Goal: Task Accomplishment & Management: Use online tool/utility

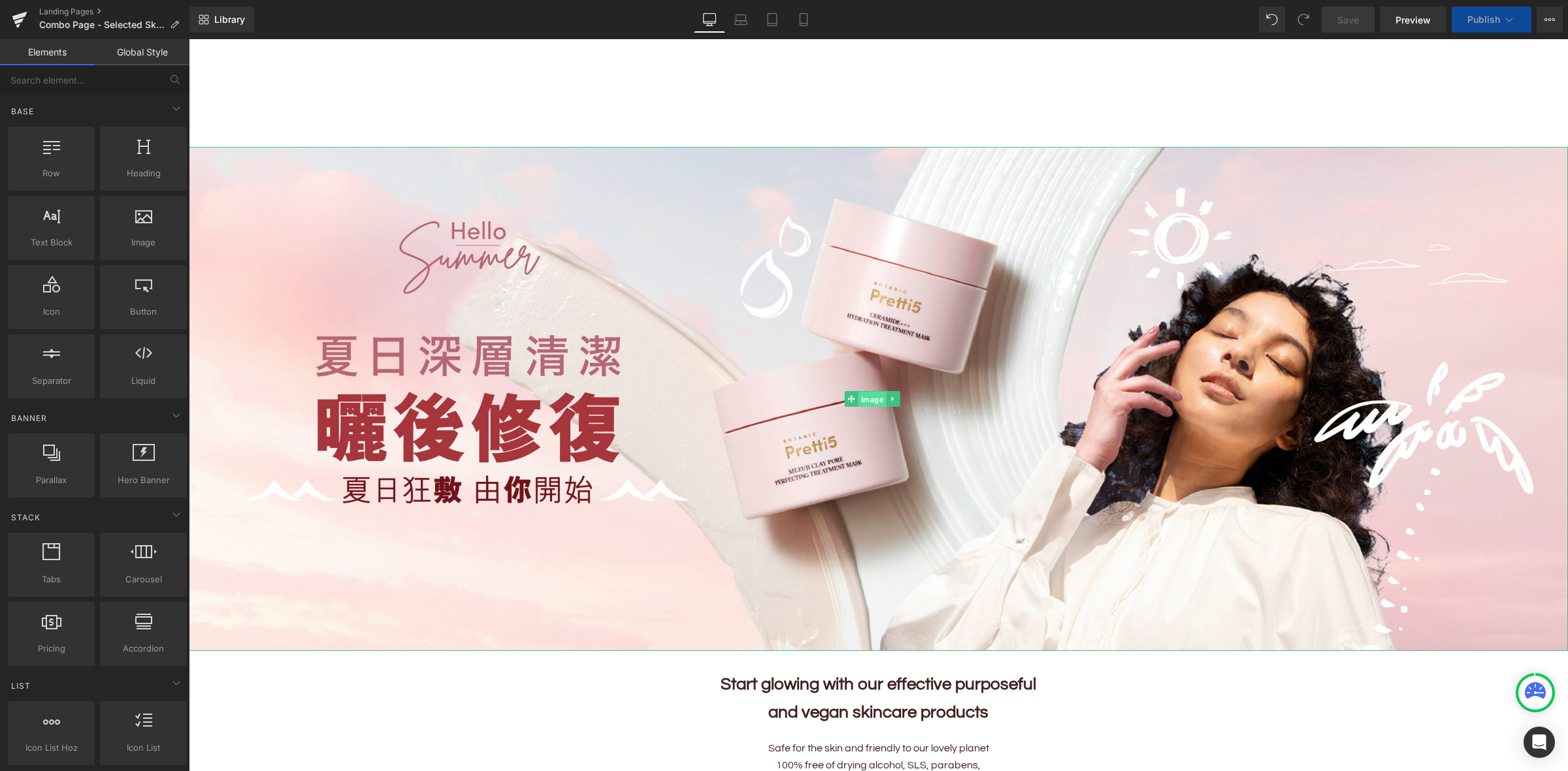
click at [877, 393] on span "Image" at bounding box center [872, 399] width 28 height 16
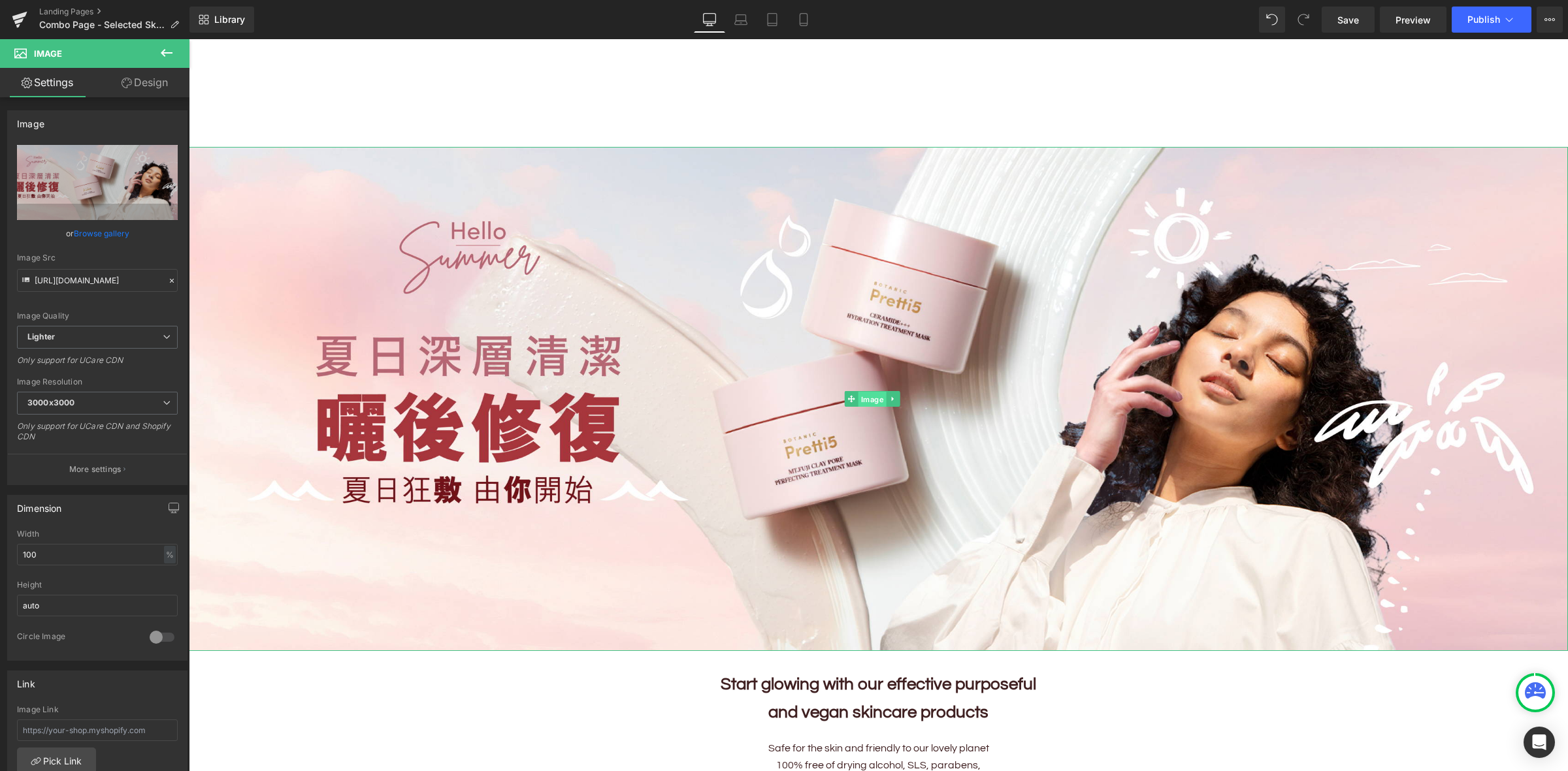
click at [872, 402] on span "Image" at bounding box center [872, 399] width 28 height 16
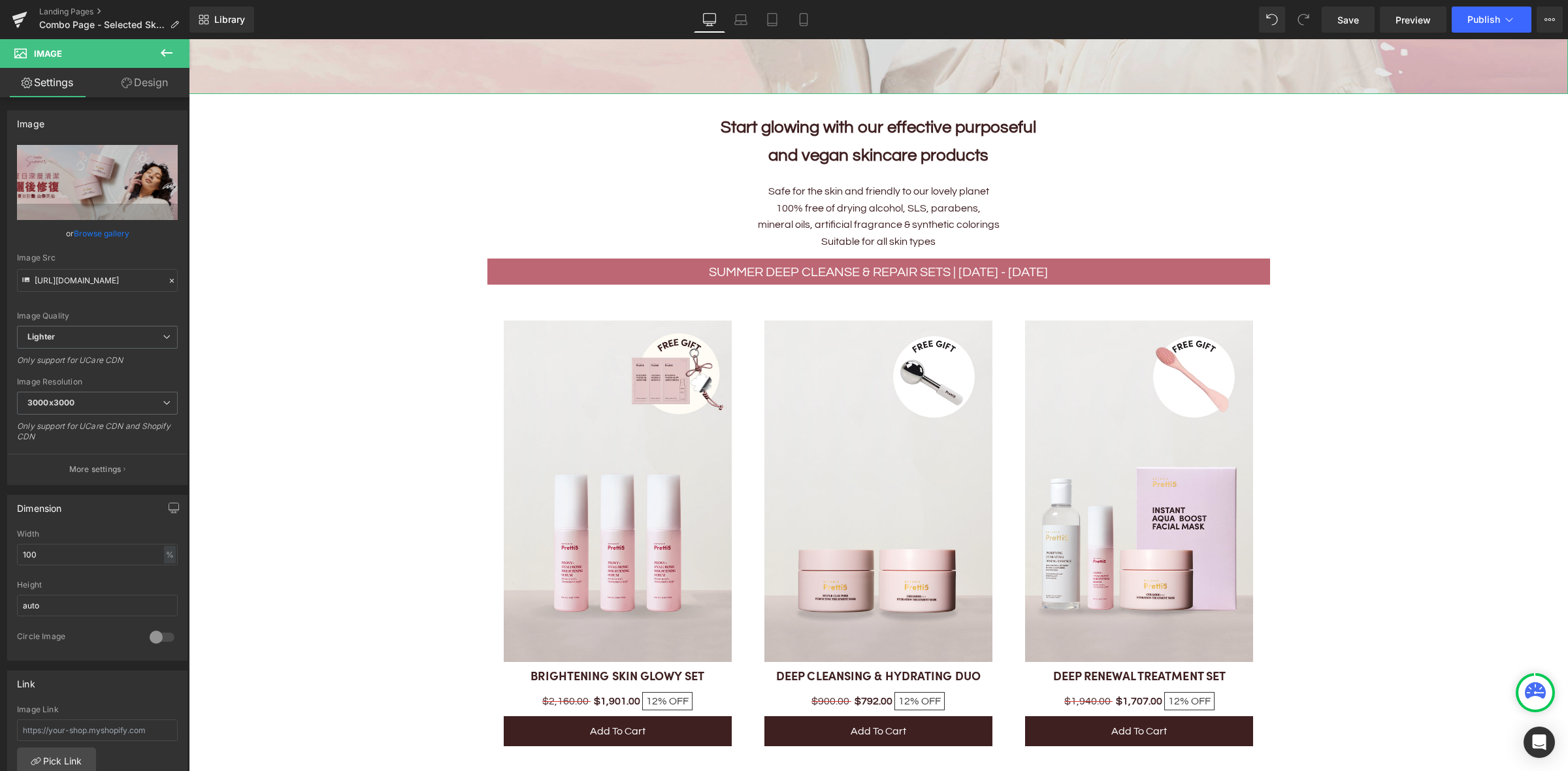
scroll to position [735, 0]
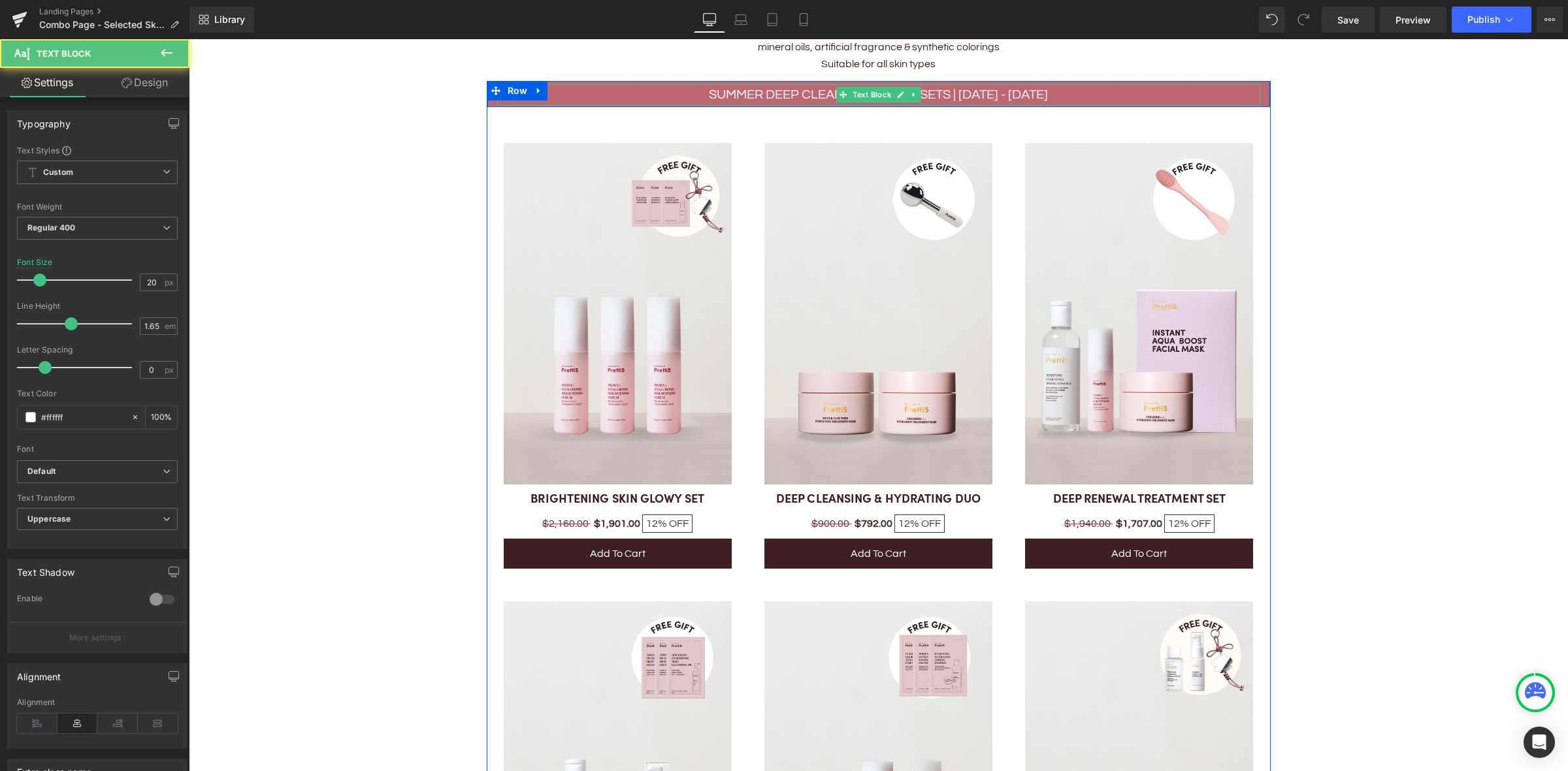
click at [1027, 92] on p "Summer Deep Cleanse & Repair Sets | 1 - 31 AUG" at bounding box center [879, 95] width 764 height 21
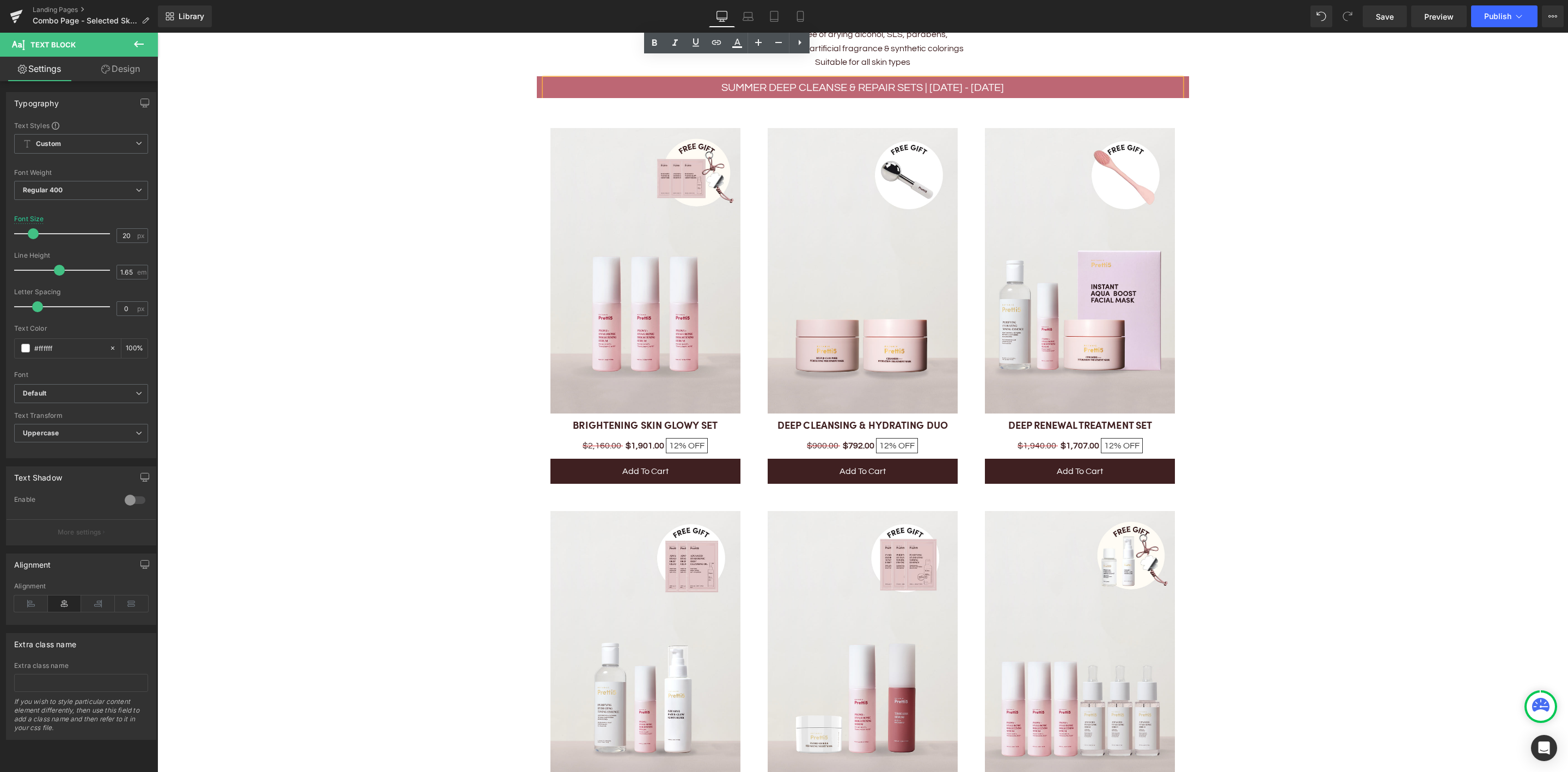
scroll to position [708, 0]
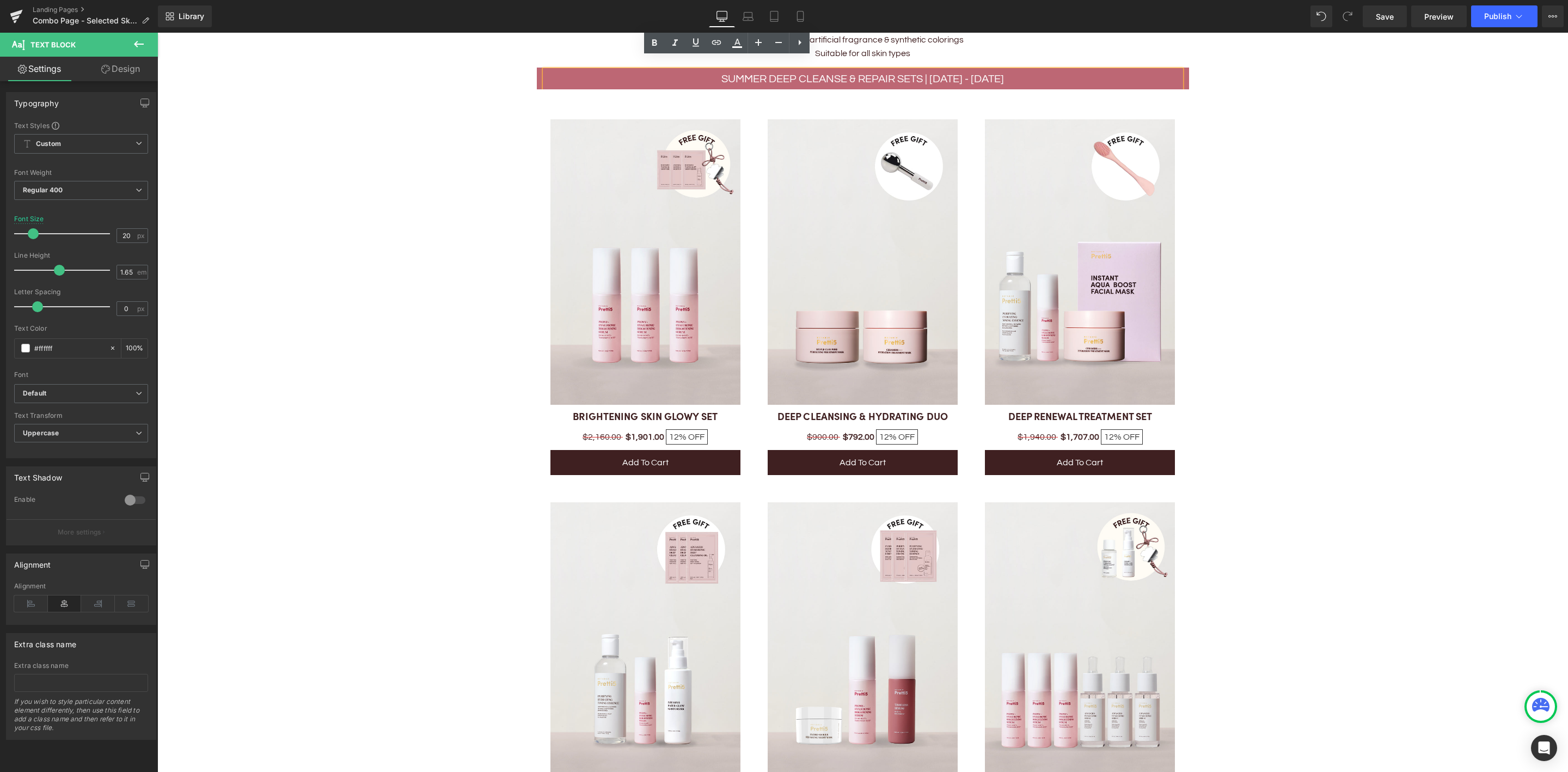
click at [1114, 245] on img at bounding box center [1080, 262] width 190 height 286
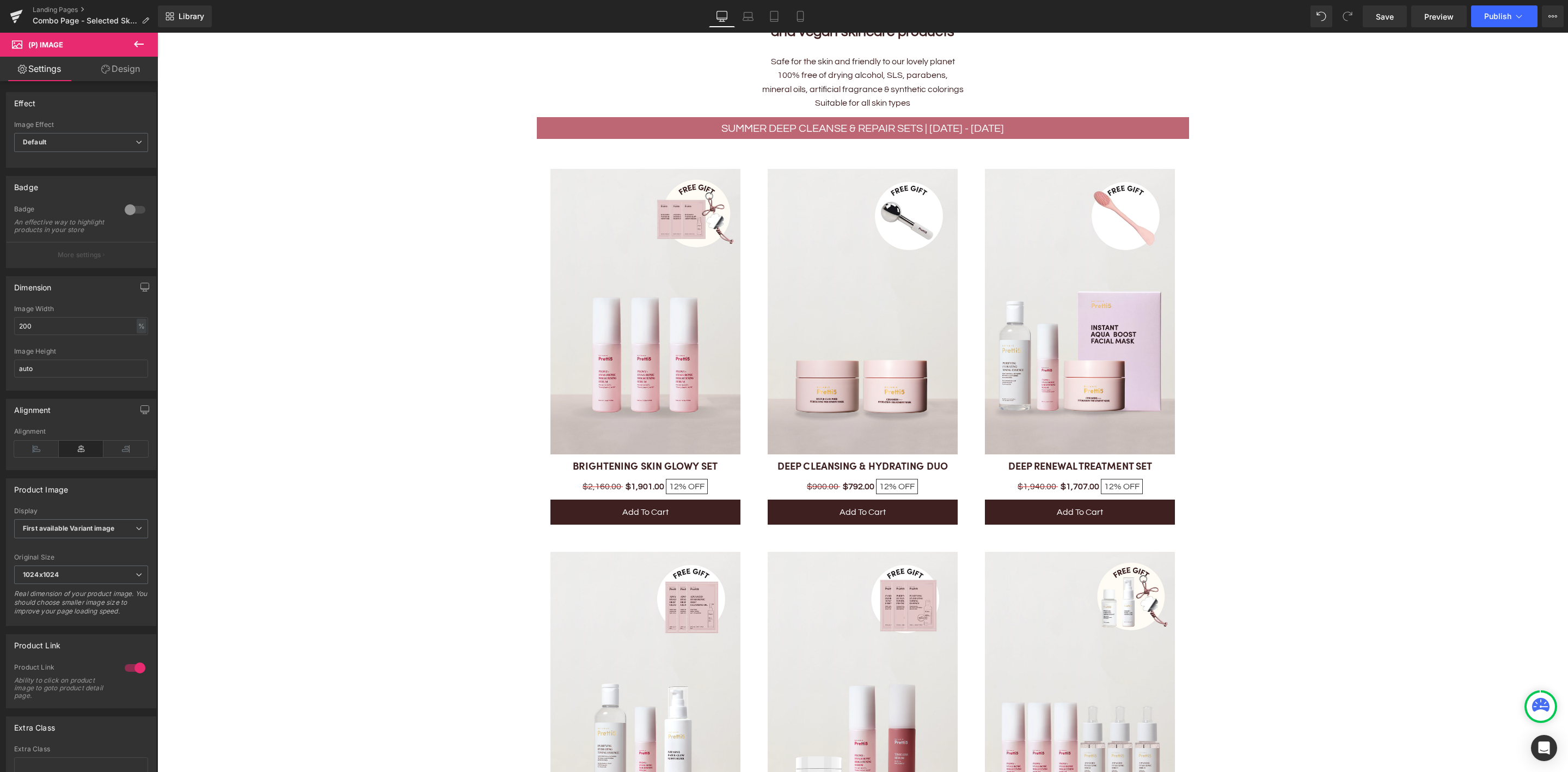
scroll to position [667, 0]
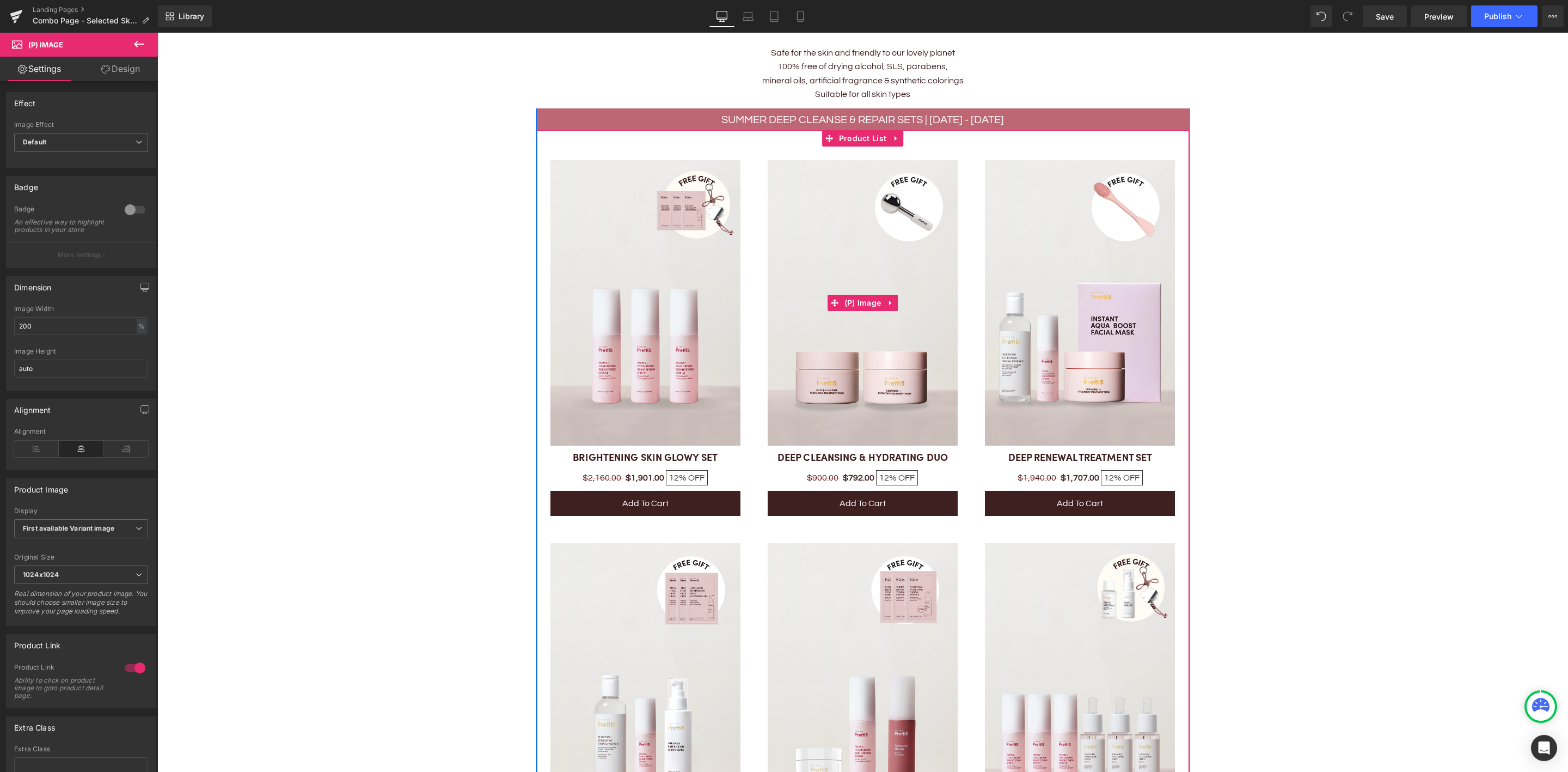
drag, startPoint x: 890, startPoint y: 203, endPoint x: 881, endPoint y: 184, distance: 21.0
click at [890, 203] on img at bounding box center [863, 303] width 190 height 286
click at [853, 131] on span "Product List" at bounding box center [863, 139] width 54 height 16
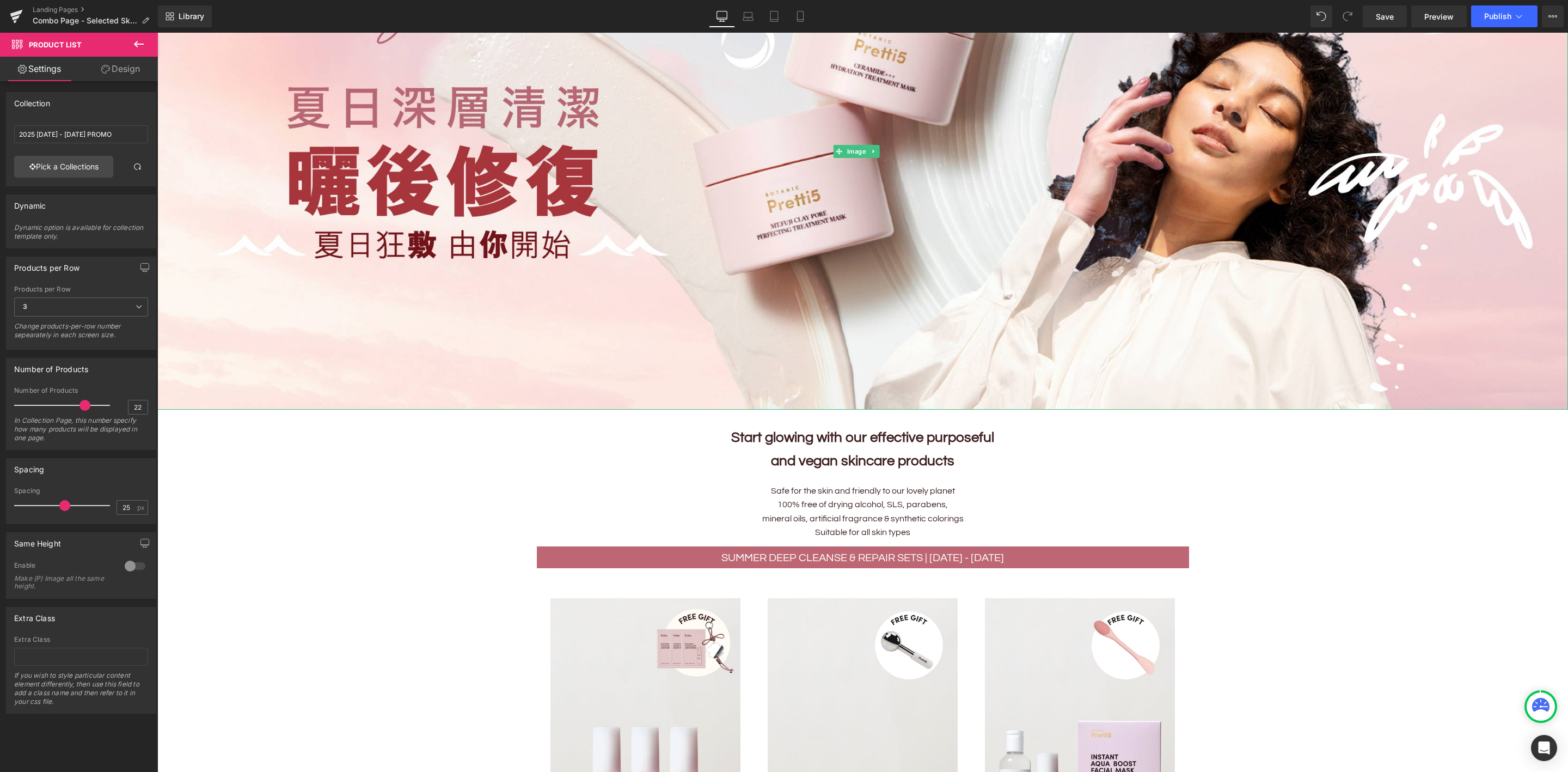
scroll to position [259, 0]
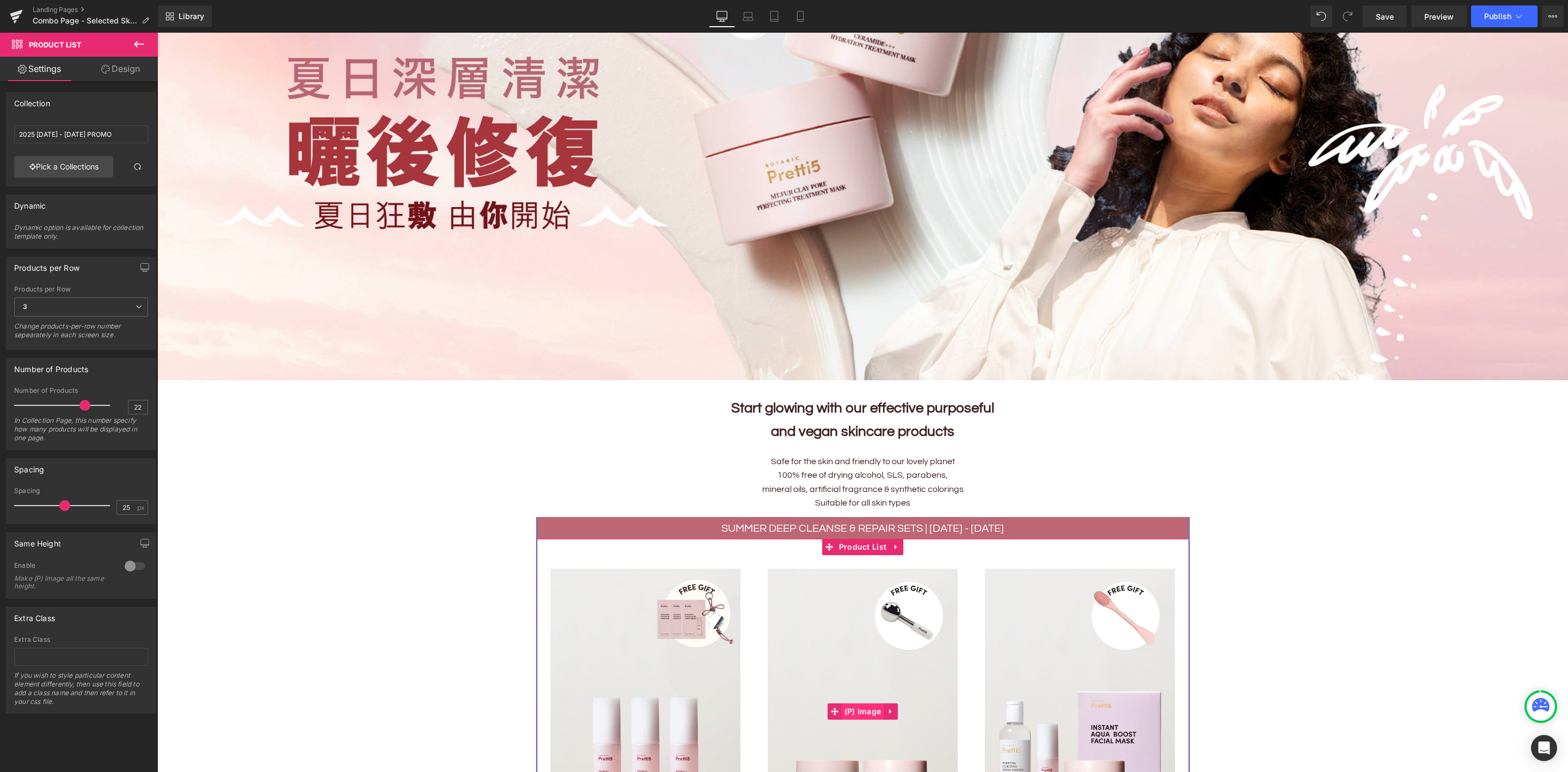
click at [852, 643] on span "(P) Image" at bounding box center [863, 711] width 42 height 16
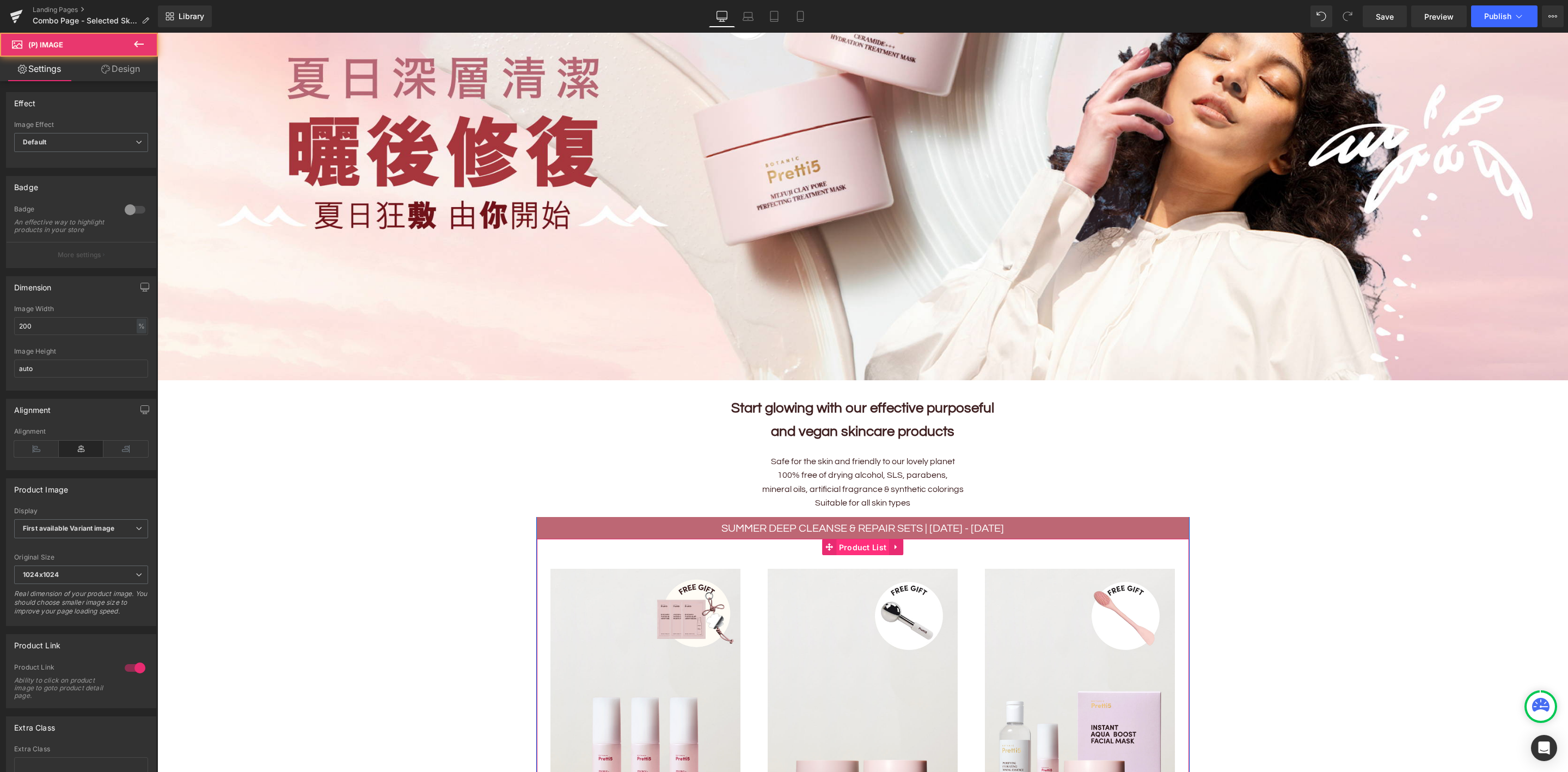
click at [848, 544] on span "Product List" at bounding box center [863, 547] width 54 height 16
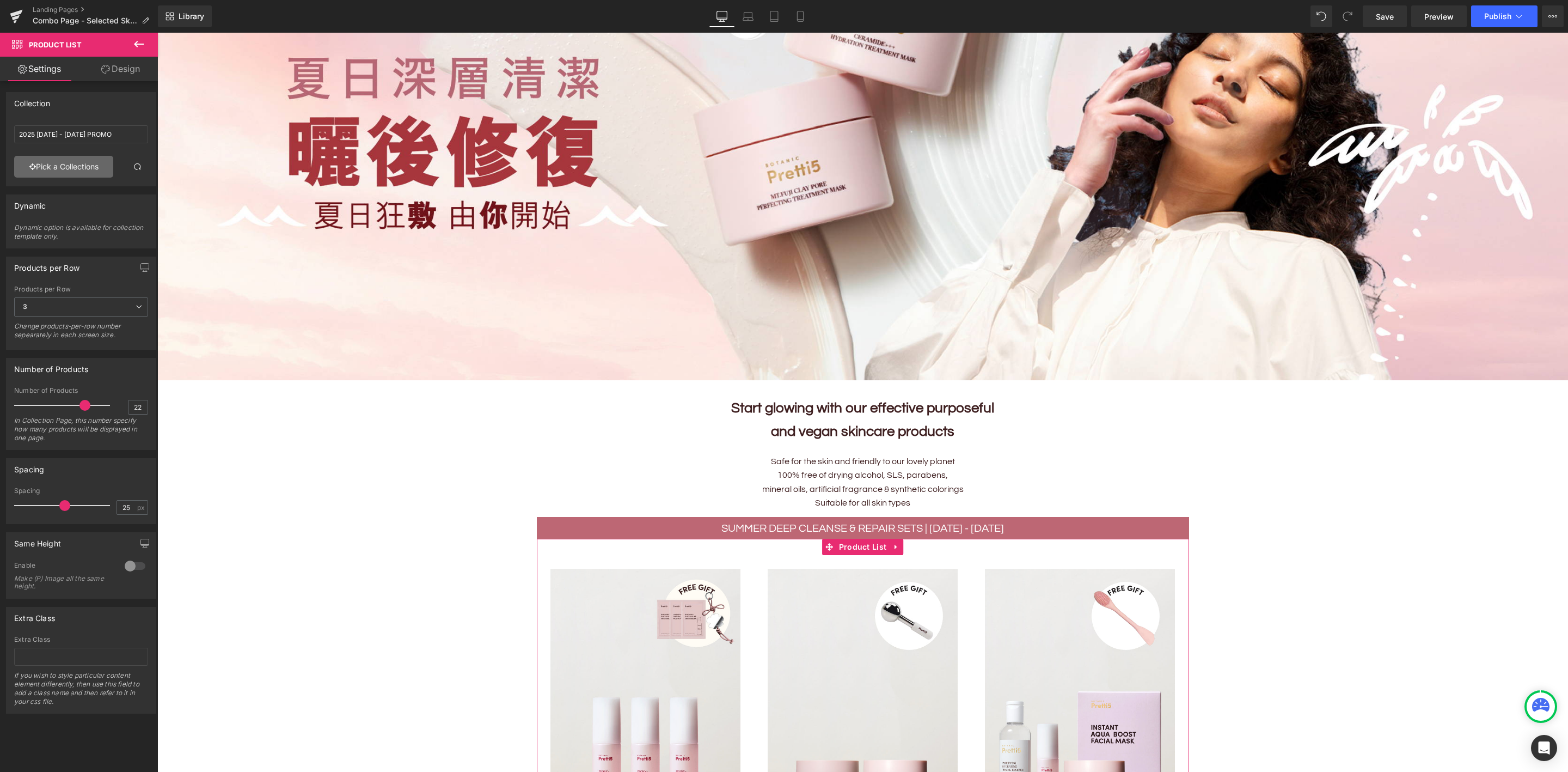
click at [58, 174] on link "Pick a Collections" at bounding box center [63, 166] width 99 height 22
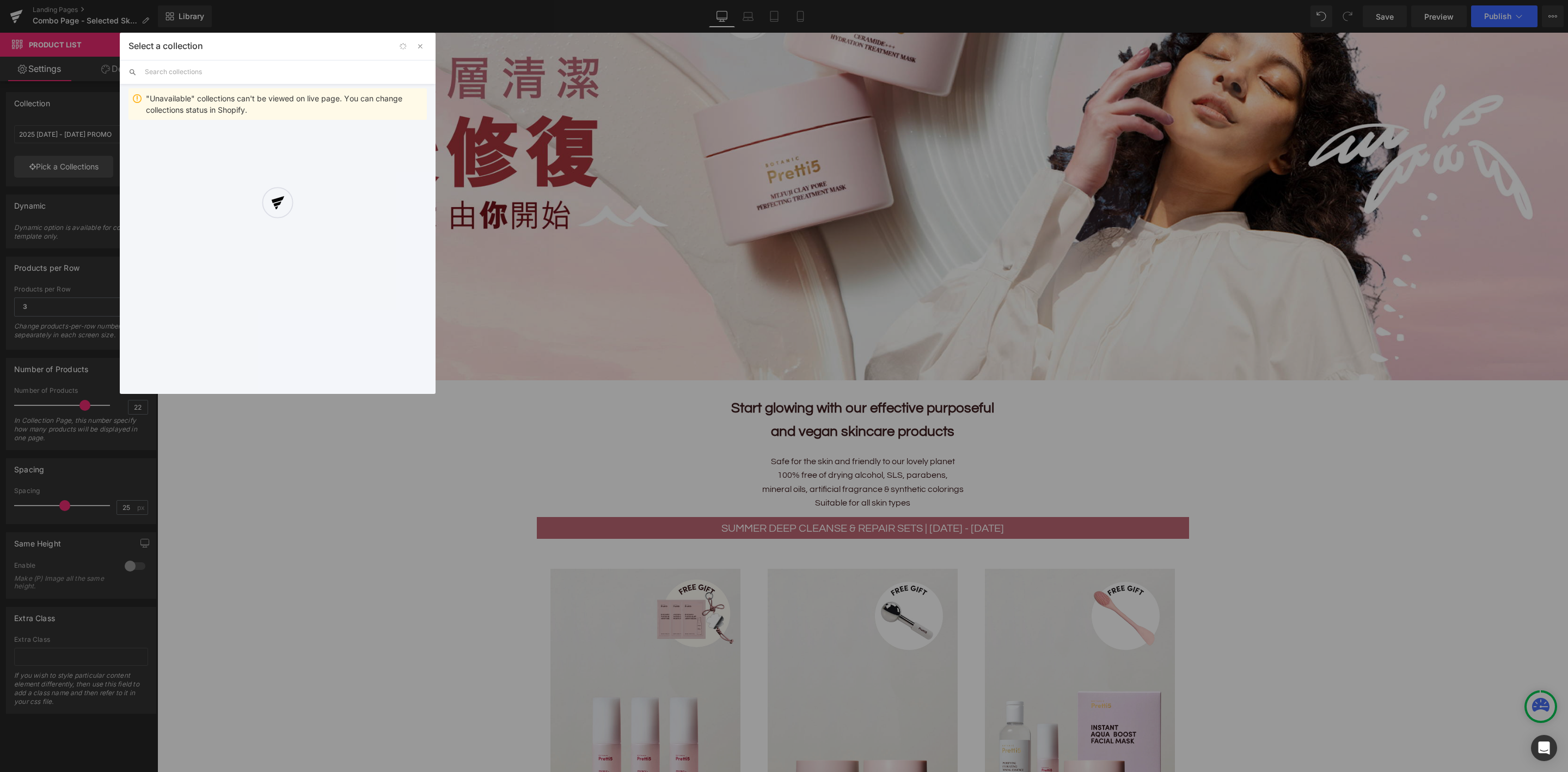
click at [165, 69] on div at bounding box center [278, 213] width 316 height 361
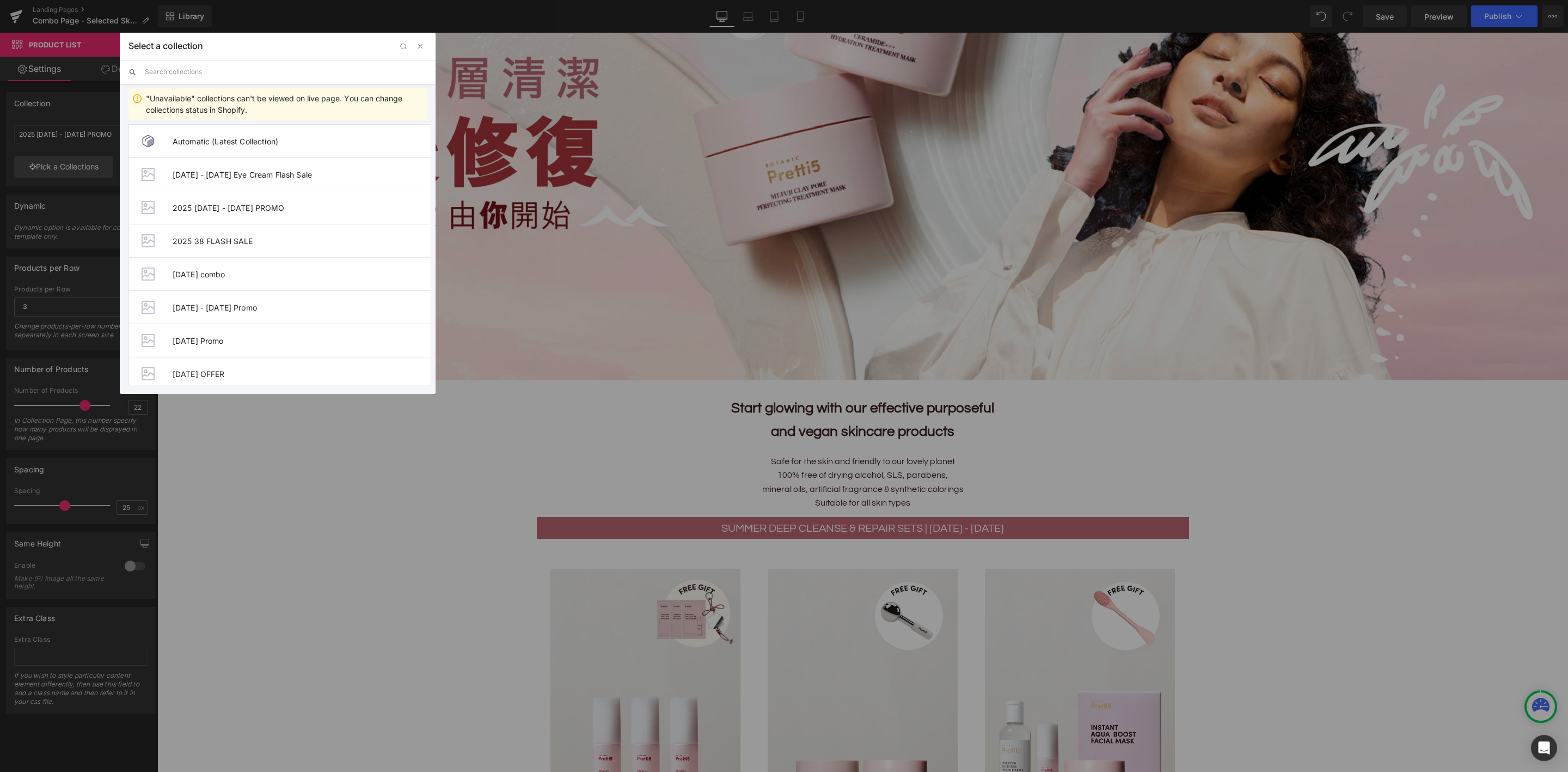
click at [181, 69] on input "text" at bounding box center [285, 72] width 282 height 24
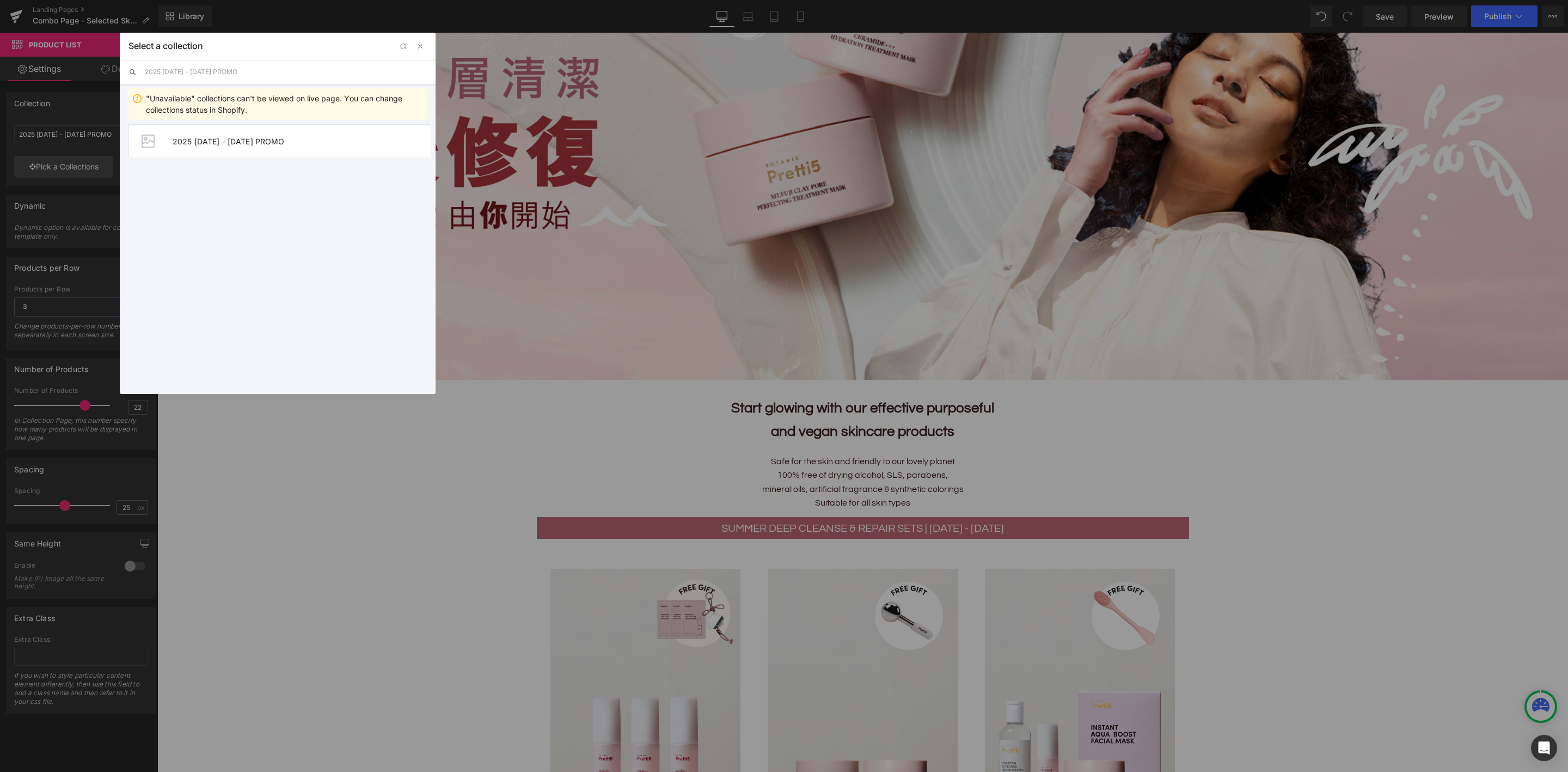
type input "2025 1 - 31 AUG PROMO"
click at [285, 258] on div "Automatic (Latest Collection) 16 - 20 Apr Eye Cream Flash Sale 2025 1 - 31 AUG …" at bounding box center [278, 252] width 316 height 265
click at [291, 140] on span "2025 1 - 31 AUG PROMO" at bounding box center [302, 140] width 258 height 9
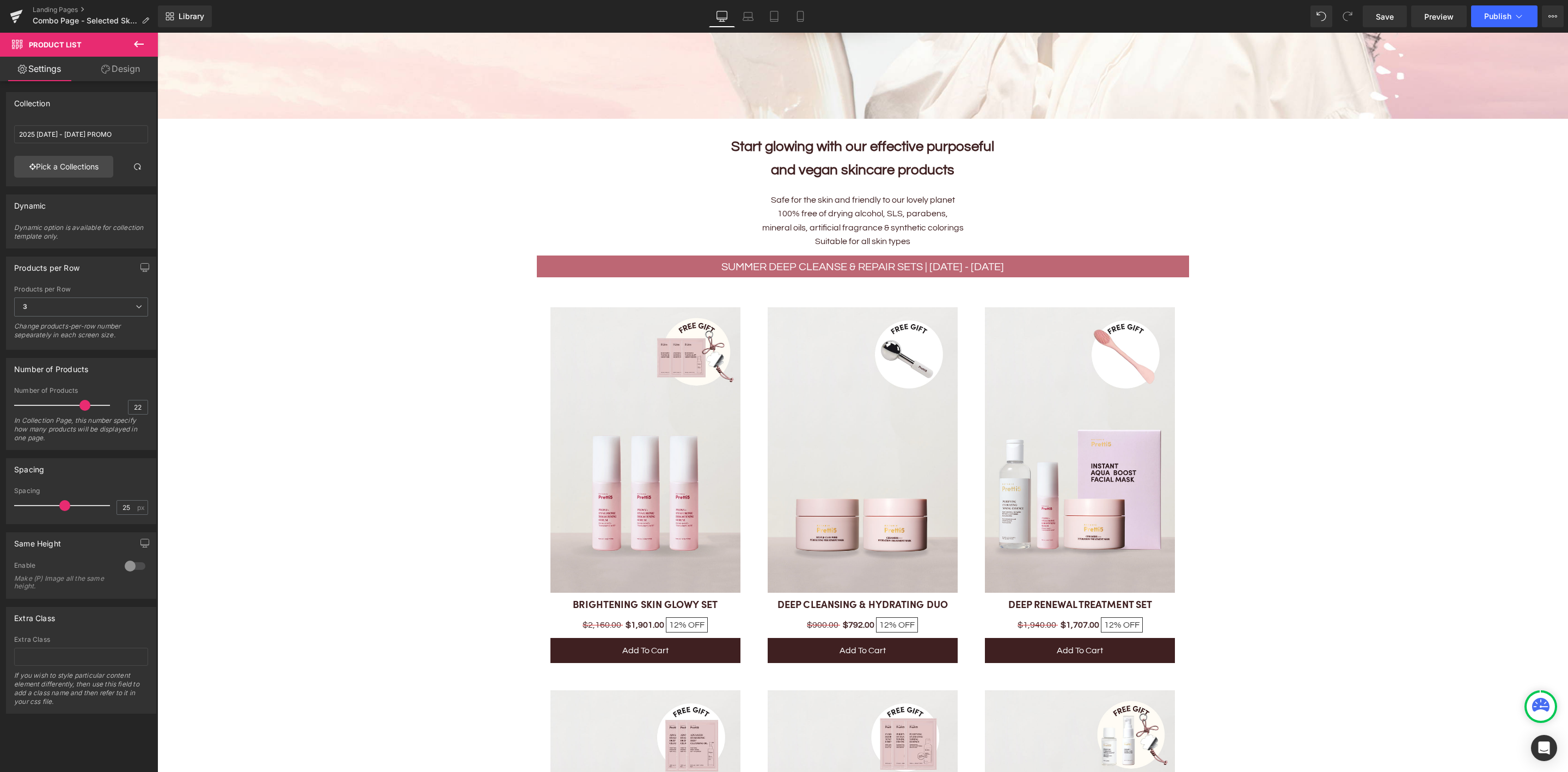
scroll to position [511, 0]
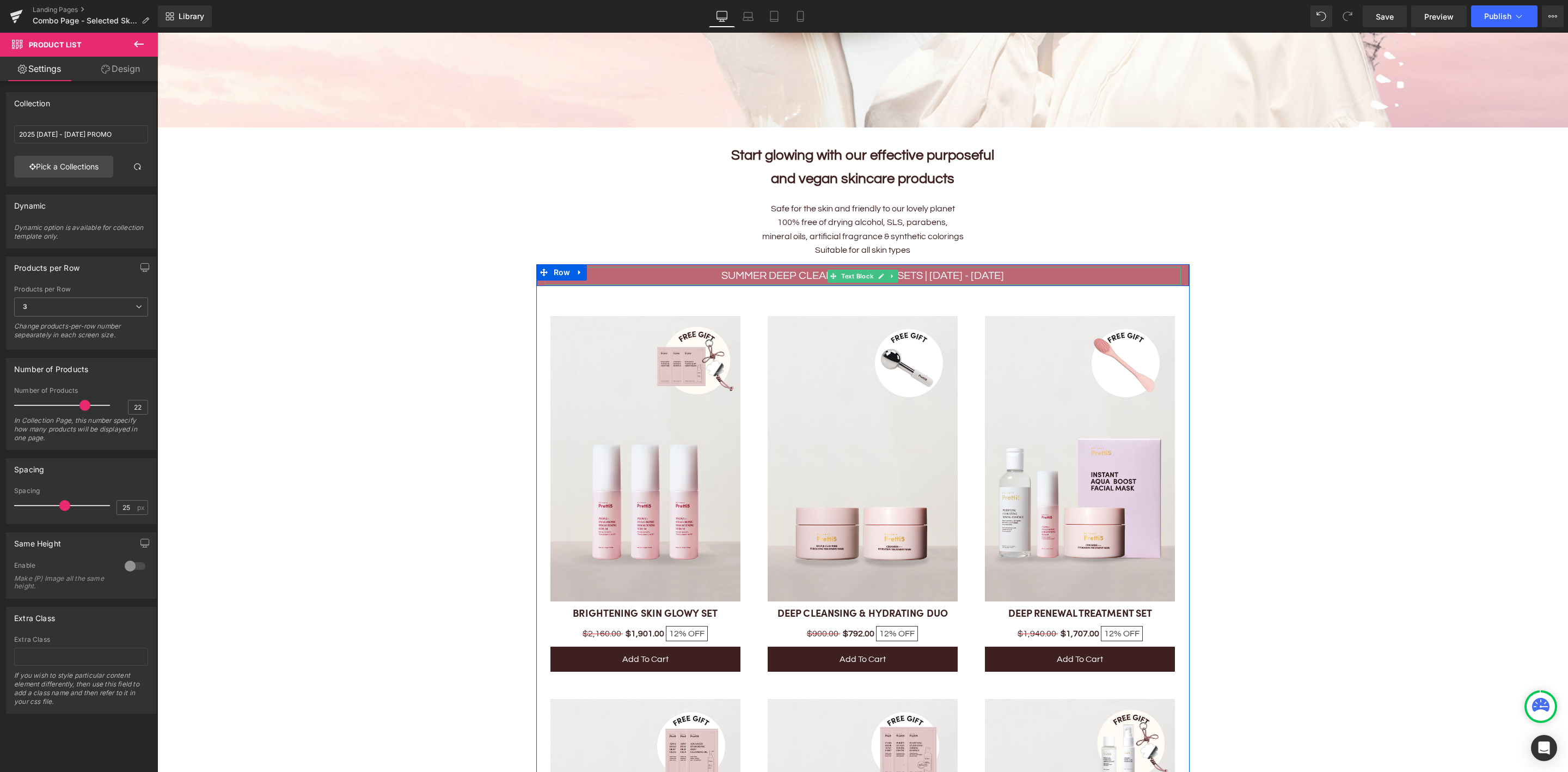
click at [705, 267] on p "Summer Deep Cleanse & Repair Sets | 1 - 31 AUG" at bounding box center [864, 276] width 636 height 18
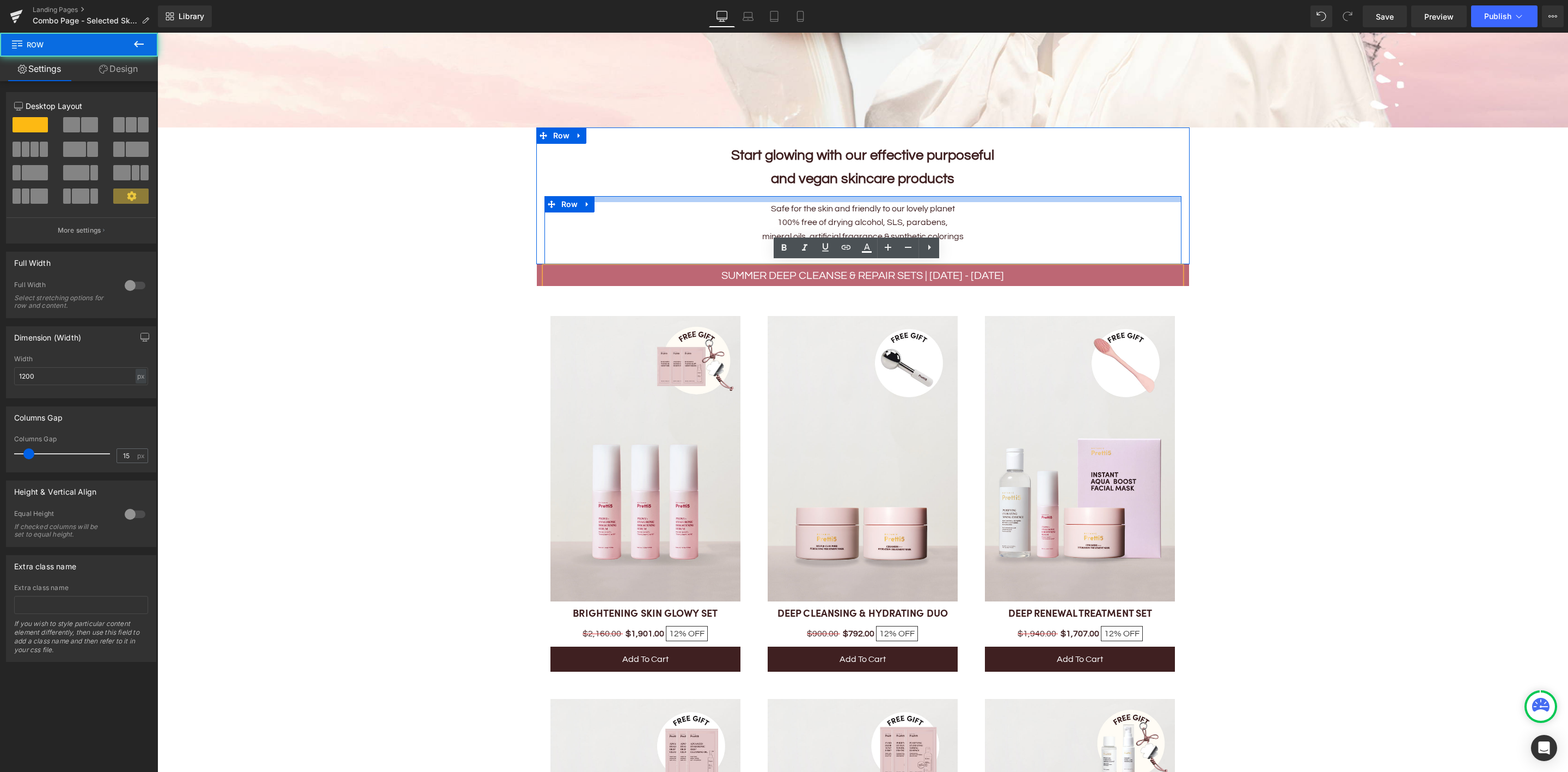
click at [594, 196] on div at bounding box center [863, 198] width 637 height 6
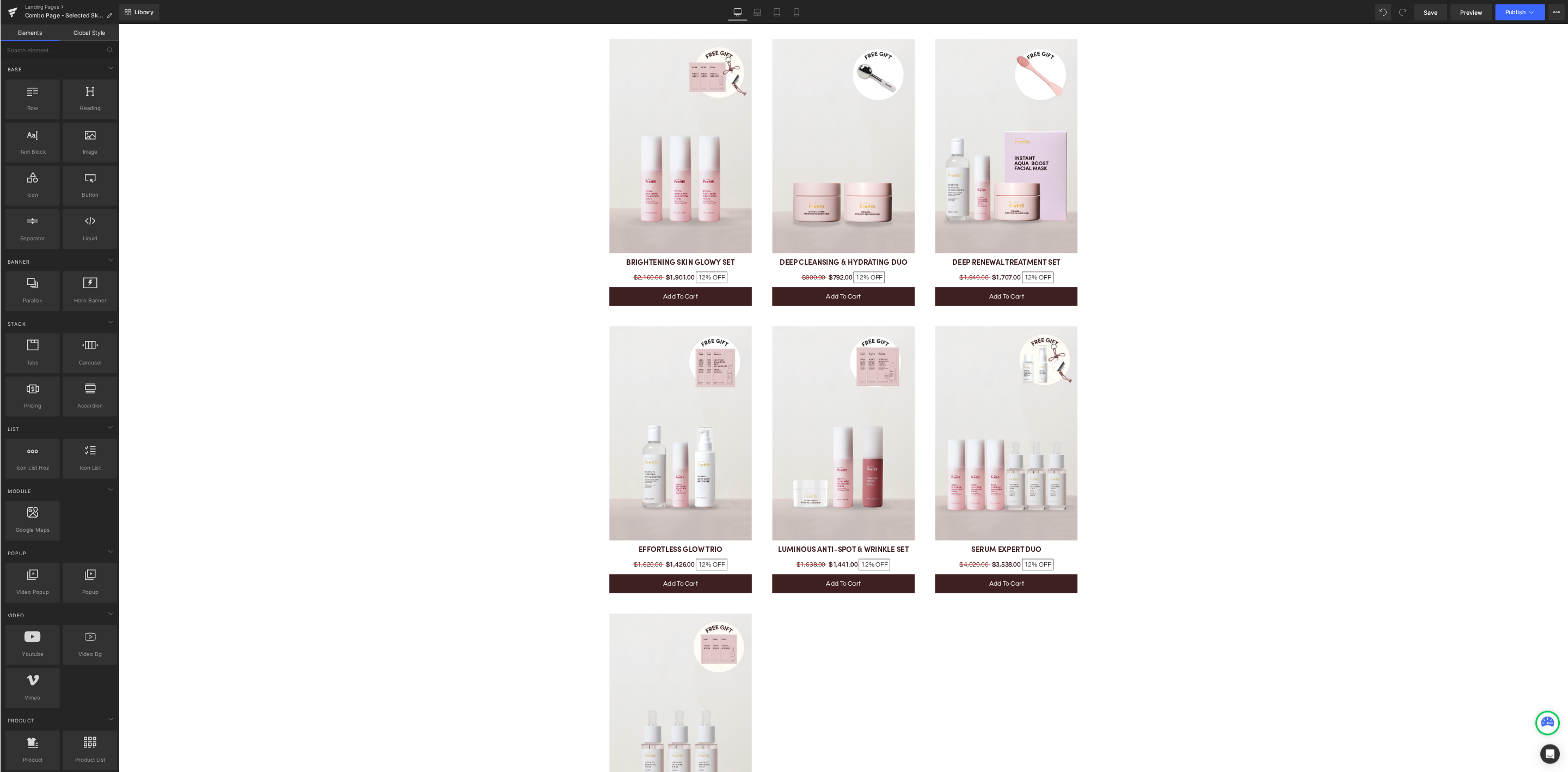
scroll to position [921, 0]
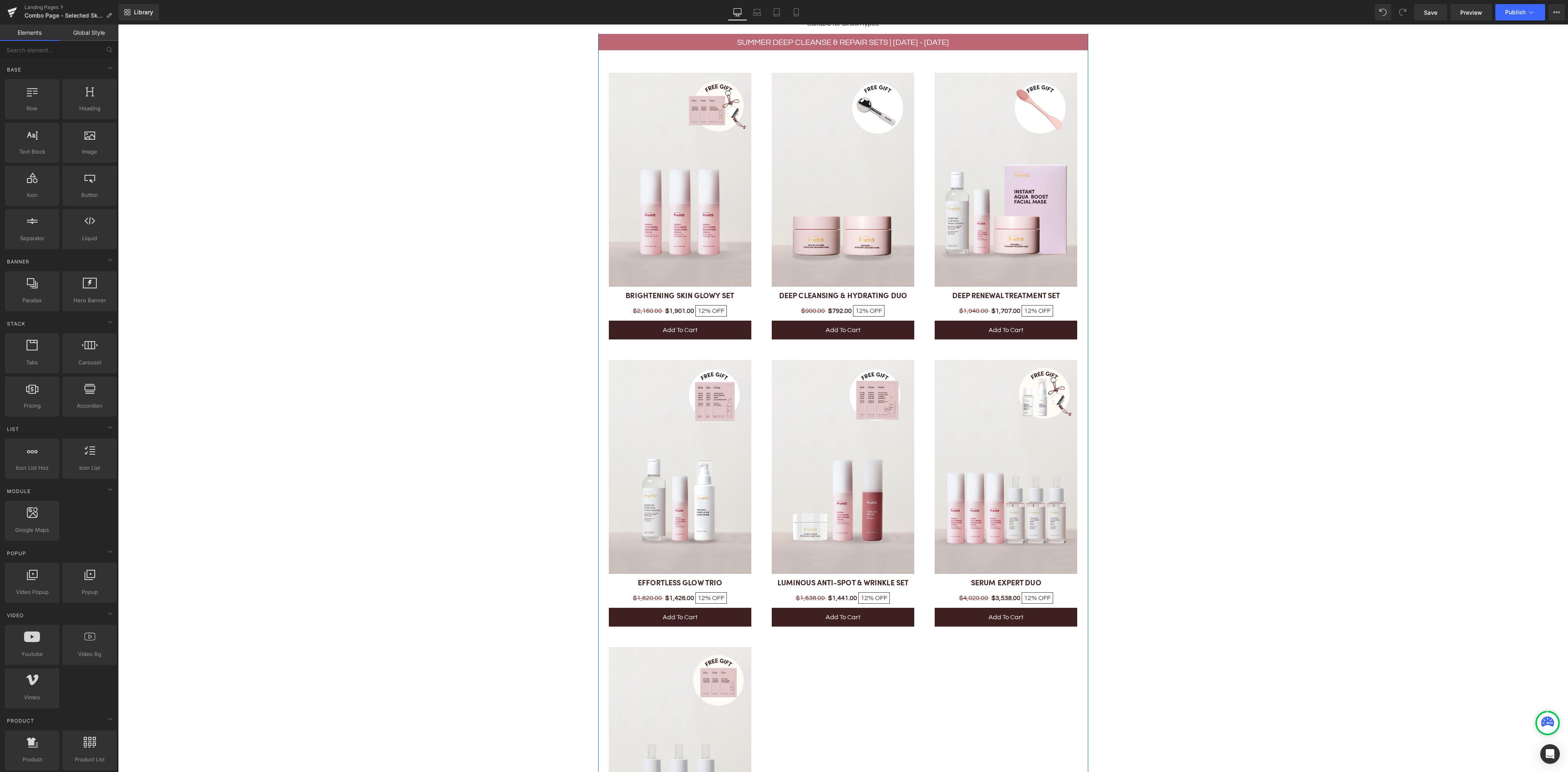
click at [927, 40] on p "Summer Deep Cleanse & Repair Sets | 1 - 31 AUG" at bounding box center [844, 43] width 477 height 13
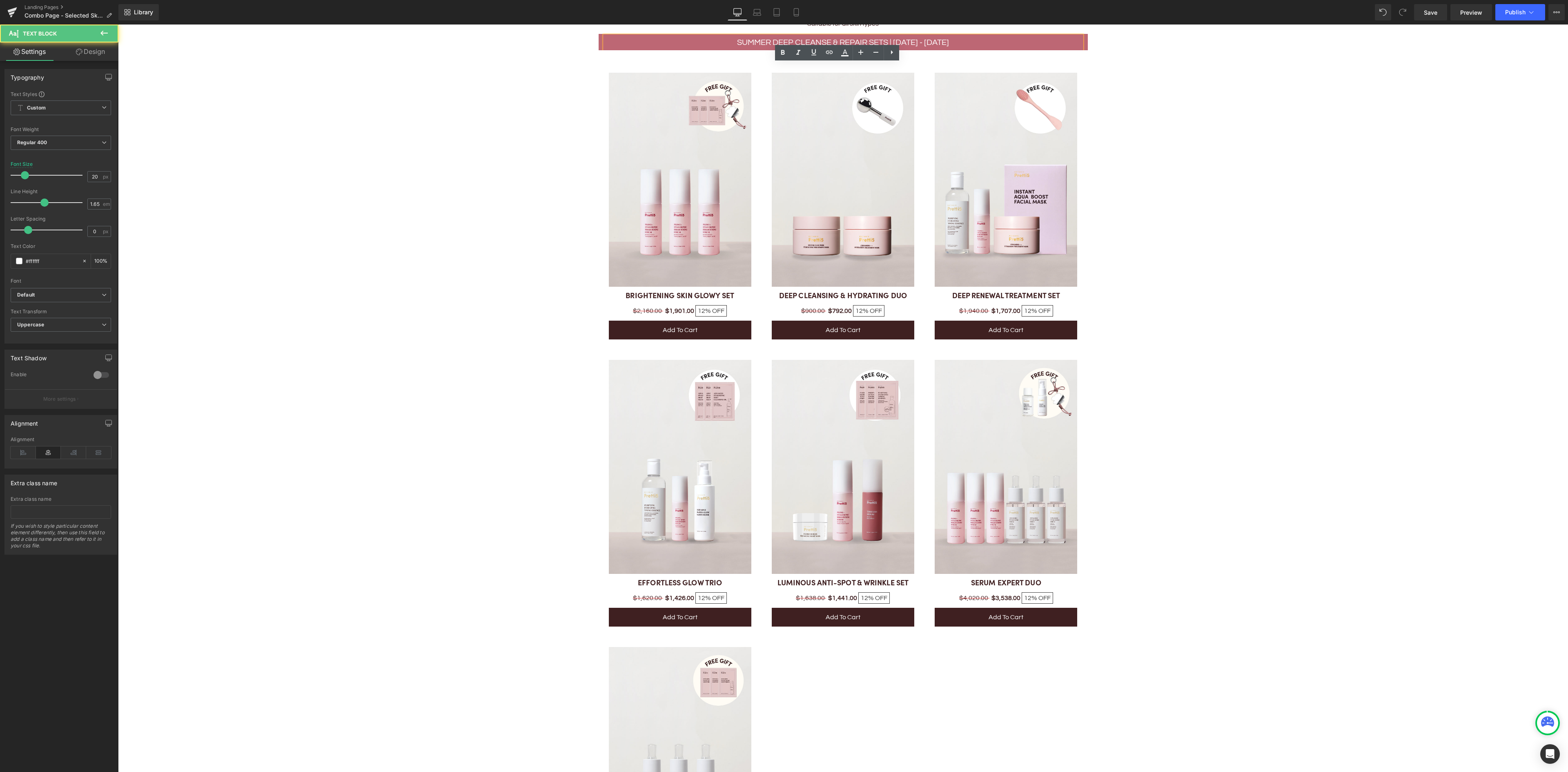
click at [730, 36] on p "Summer Deep Cleanse & Repair Sets | 1 - 31 AUG" at bounding box center [844, 43] width 477 height 13
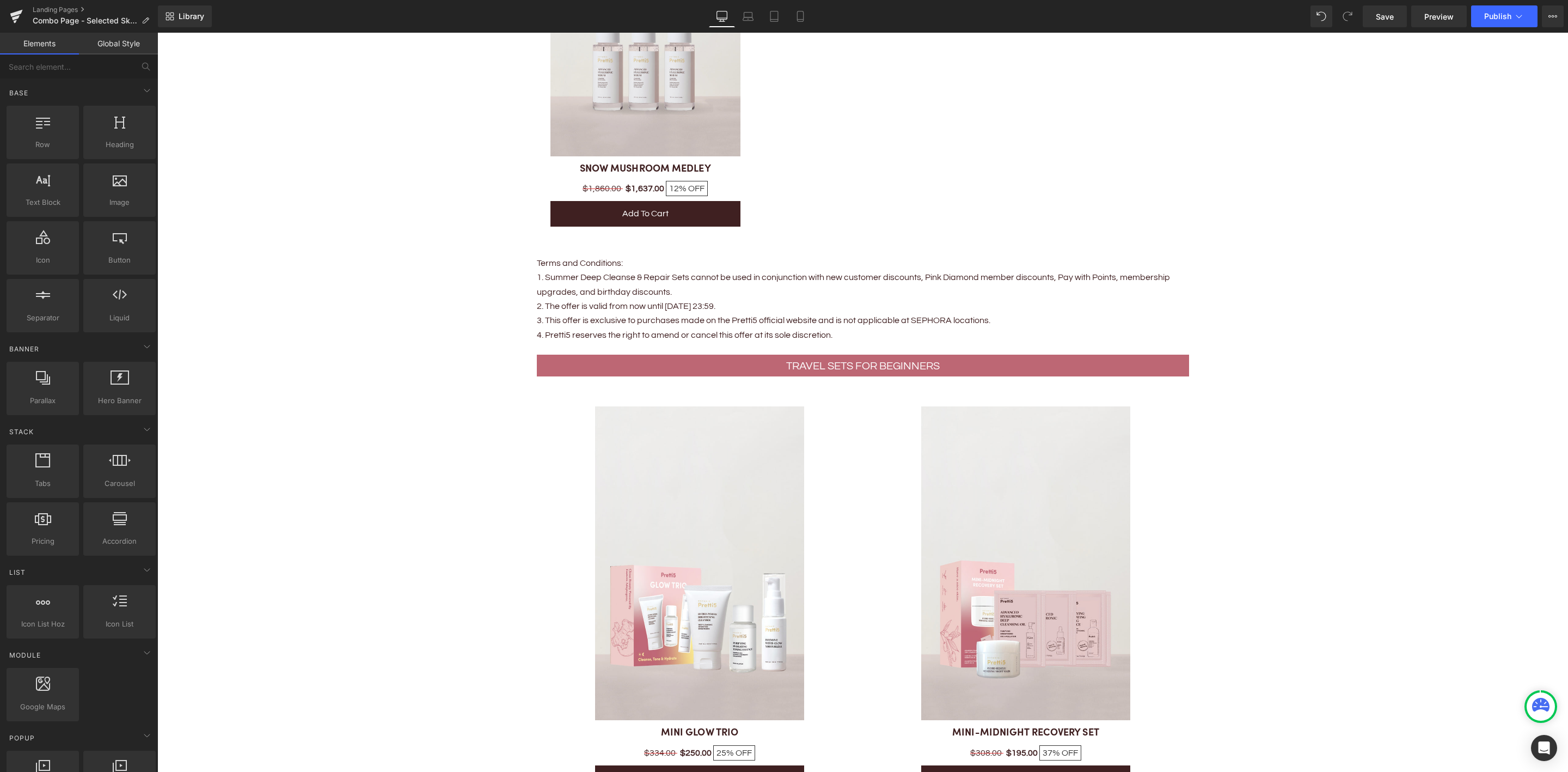
scroll to position [1713, 0]
